Goal: Navigation & Orientation: Find specific page/section

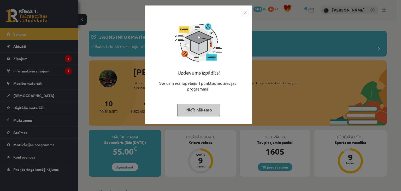
click at [206, 109] on button "Pildīt nākamo" at bounding box center [198, 110] width 43 height 12
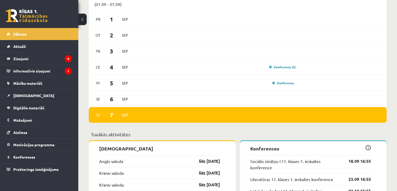
scroll to position [322, 0]
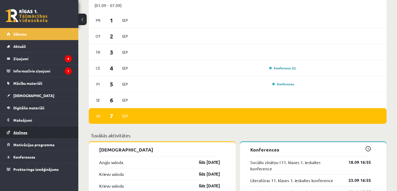
click at [50, 130] on link "Atzīmes" at bounding box center [39, 132] width 65 height 12
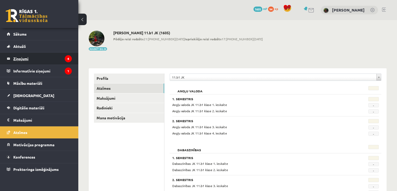
click at [31, 59] on legend "Ziņojumi 4" at bounding box center [42, 58] width 58 height 12
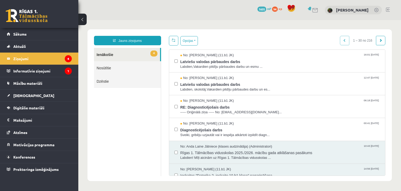
click at [137, 69] on link "Nosūtītie" at bounding box center [127, 67] width 67 height 13
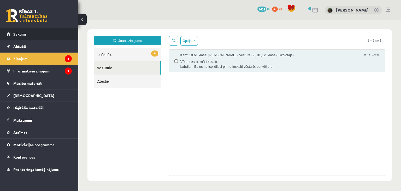
click at [52, 31] on link "Sākums" at bounding box center [39, 34] width 65 height 12
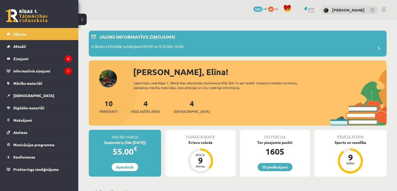
click at [383, 9] on link at bounding box center [384, 10] width 4 height 4
